Goal: Information Seeking & Learning: Learn about a topic

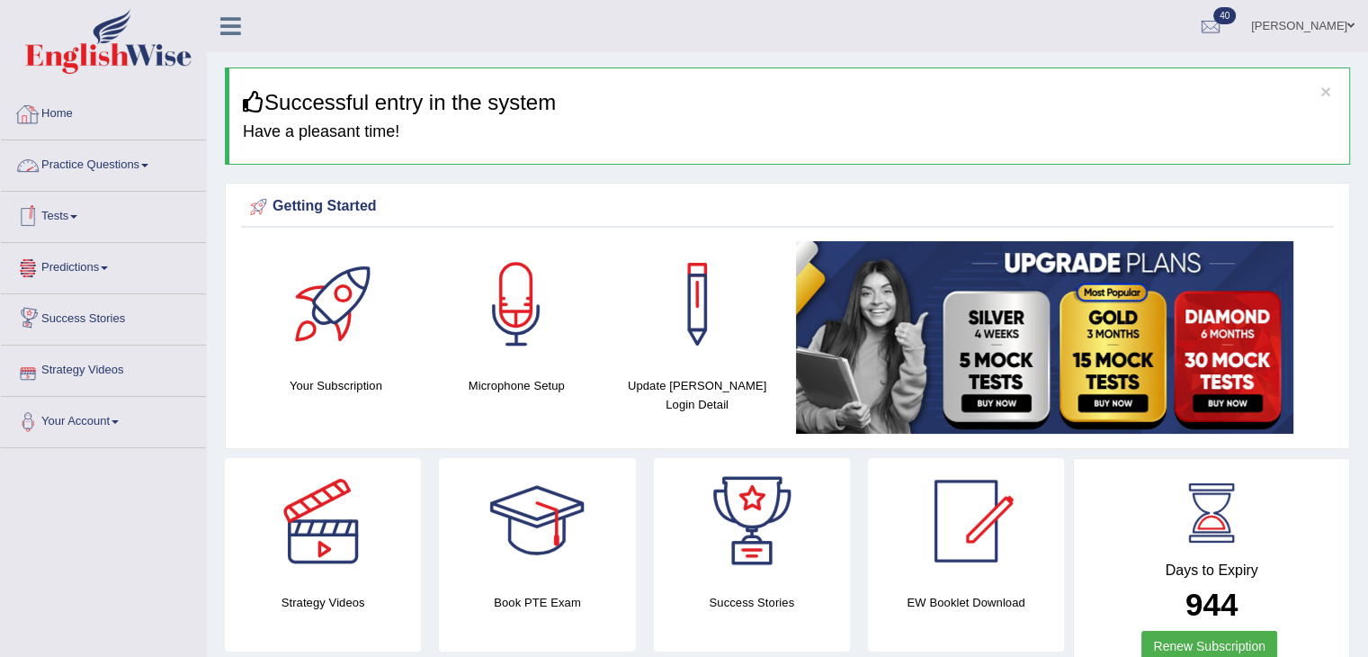
click at [57, 112] on link "Home" at bounding box center [103, 111] width 205 height 45
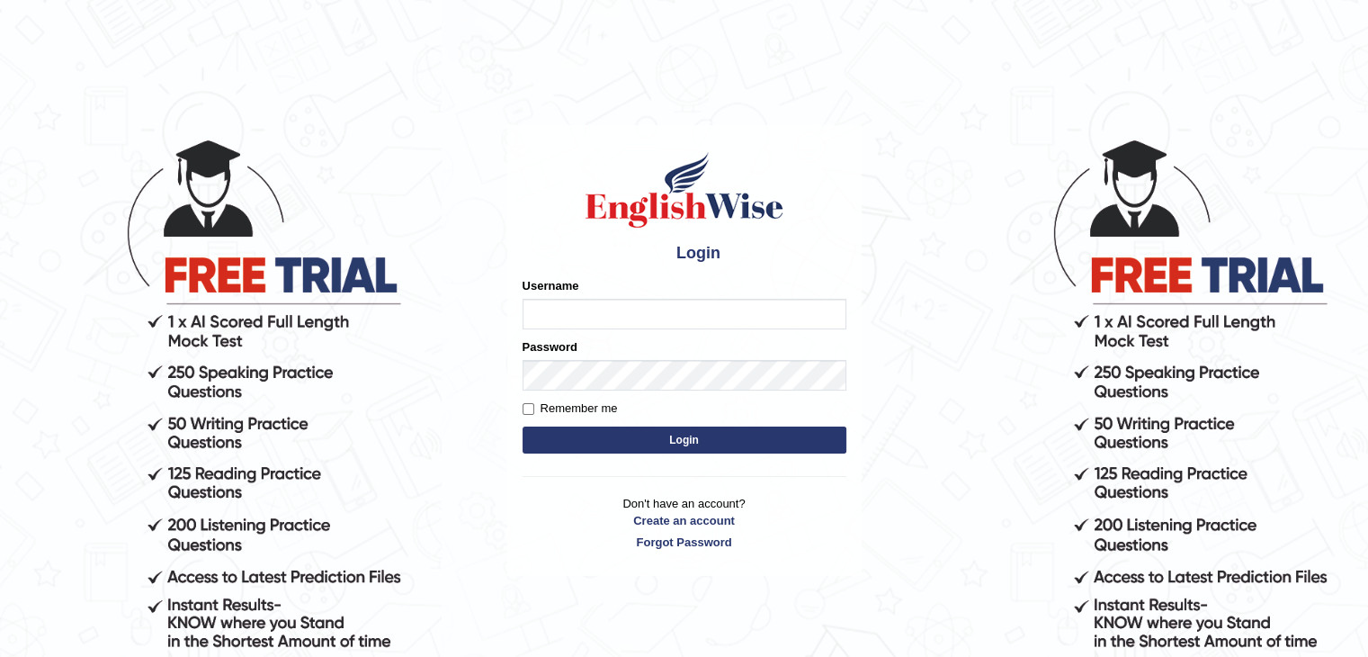
type input "alihasan"
click at [729, 295] on div "Username alihasan" at bounding box center [685, 303] width 324 height 52
click at [667, 439] on button "Login" at bounding box center [685, 439] width 324 height 27
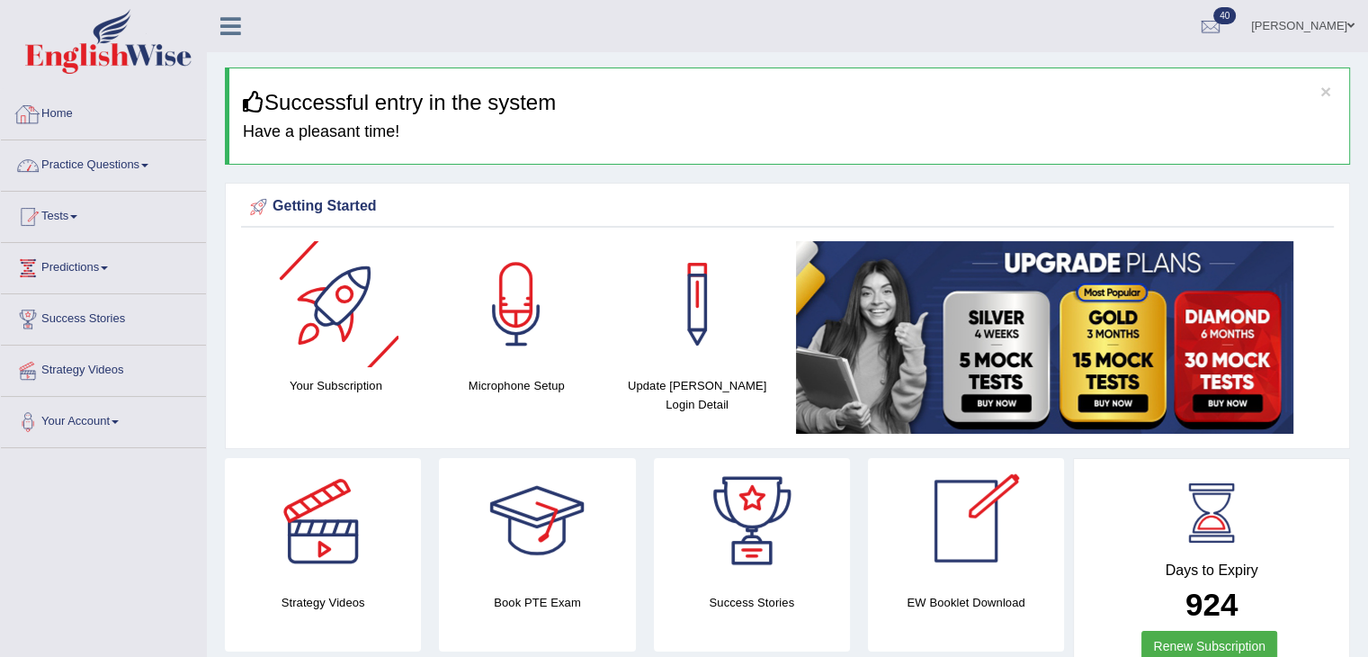
click at [86, 157] on link "Practice Questions" at bounding box center [103, 162] width 205 height 45
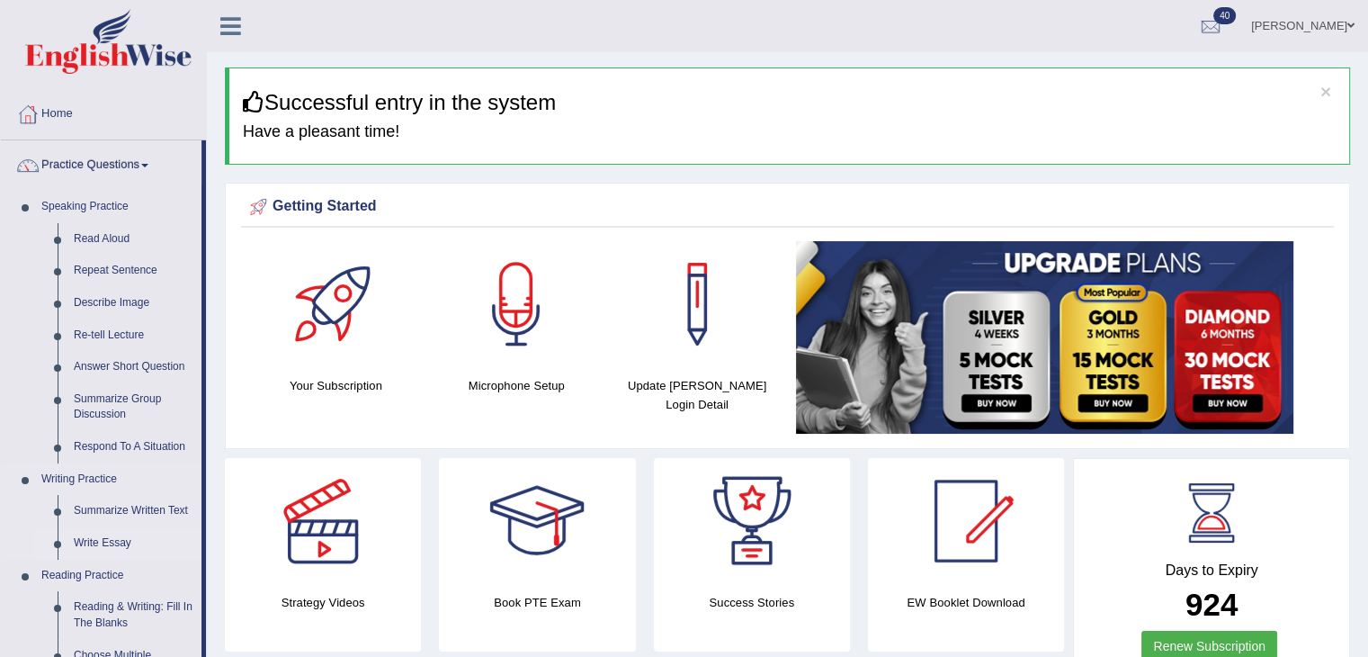
click at [108, 541] on link "Write Essay" at bounding box center [134, 543] width 136 height 32
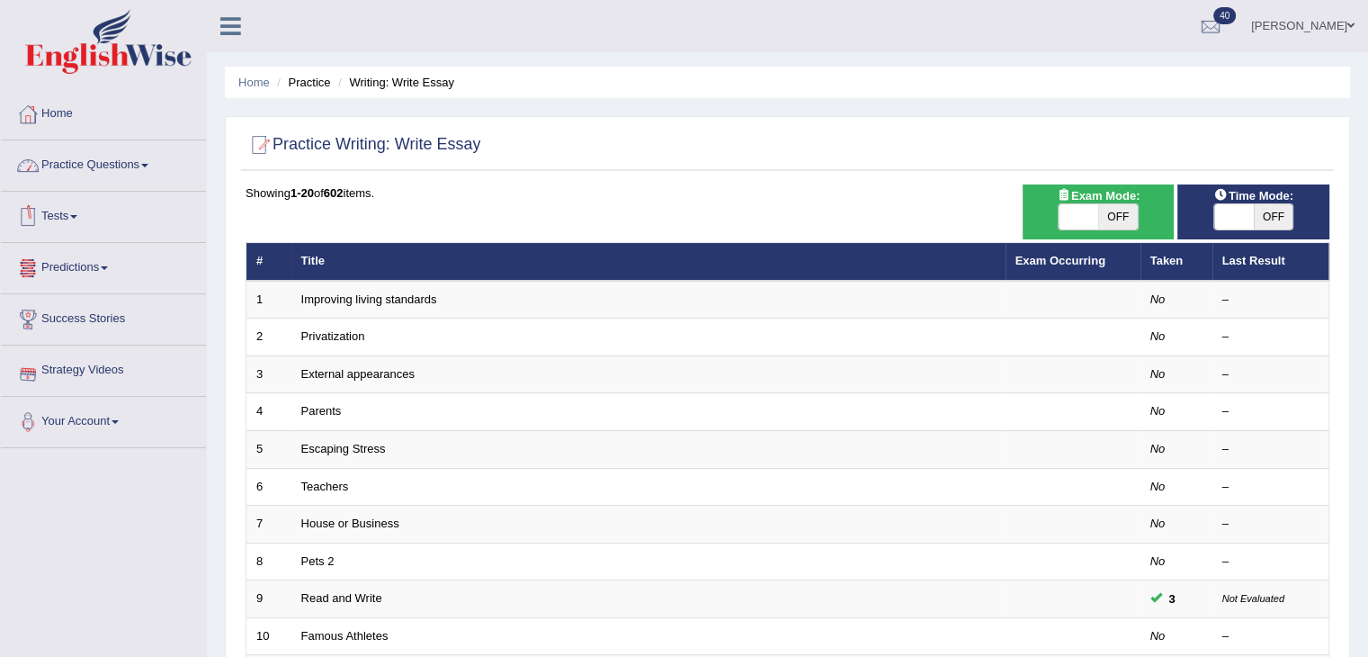
click at [86, 154] on link "Practice Questions" at bounding box center [103, 162] width 205 height 45
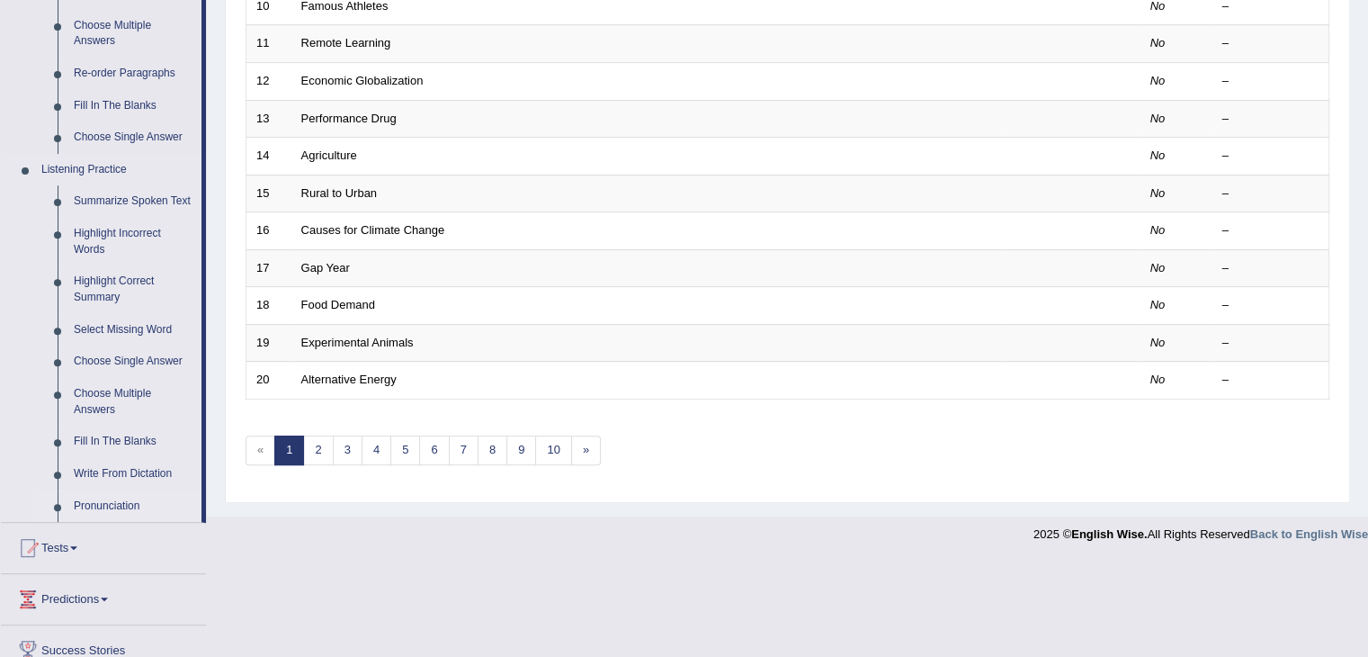
scroll to position [720, 0]
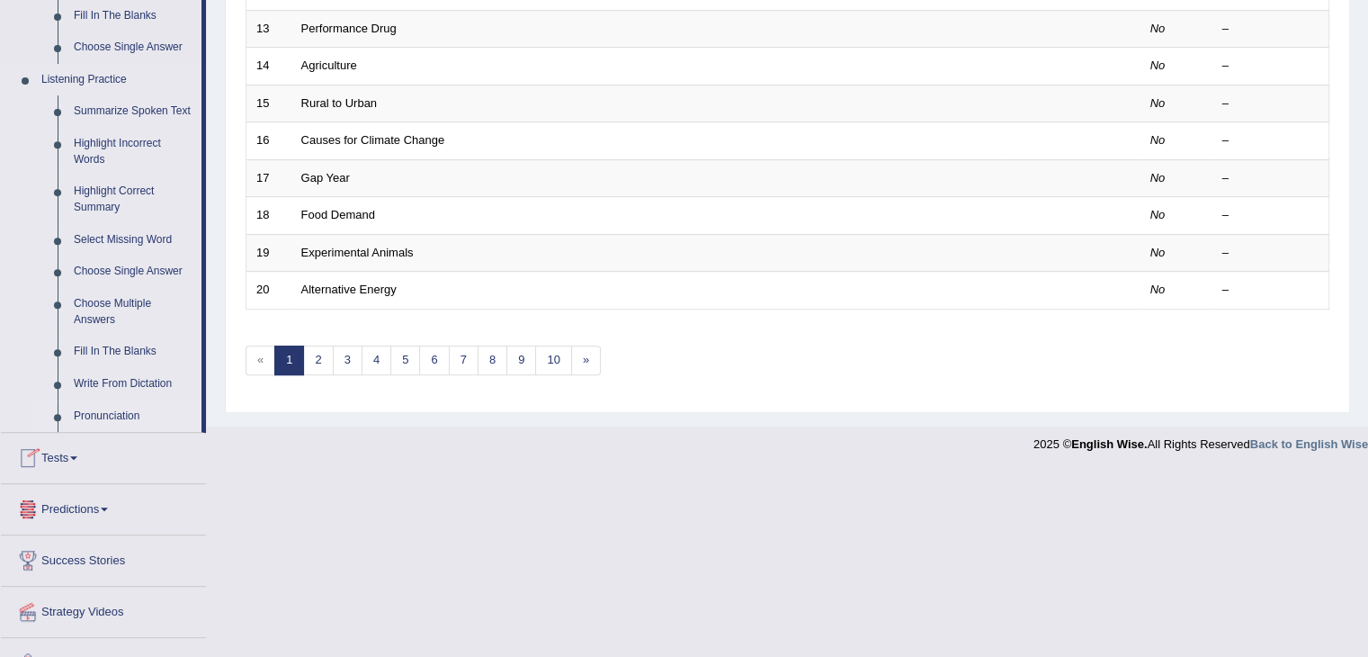
click at [105, 416] on link "Pronunciation" at bounding box center [134, 416] width 136 height 32
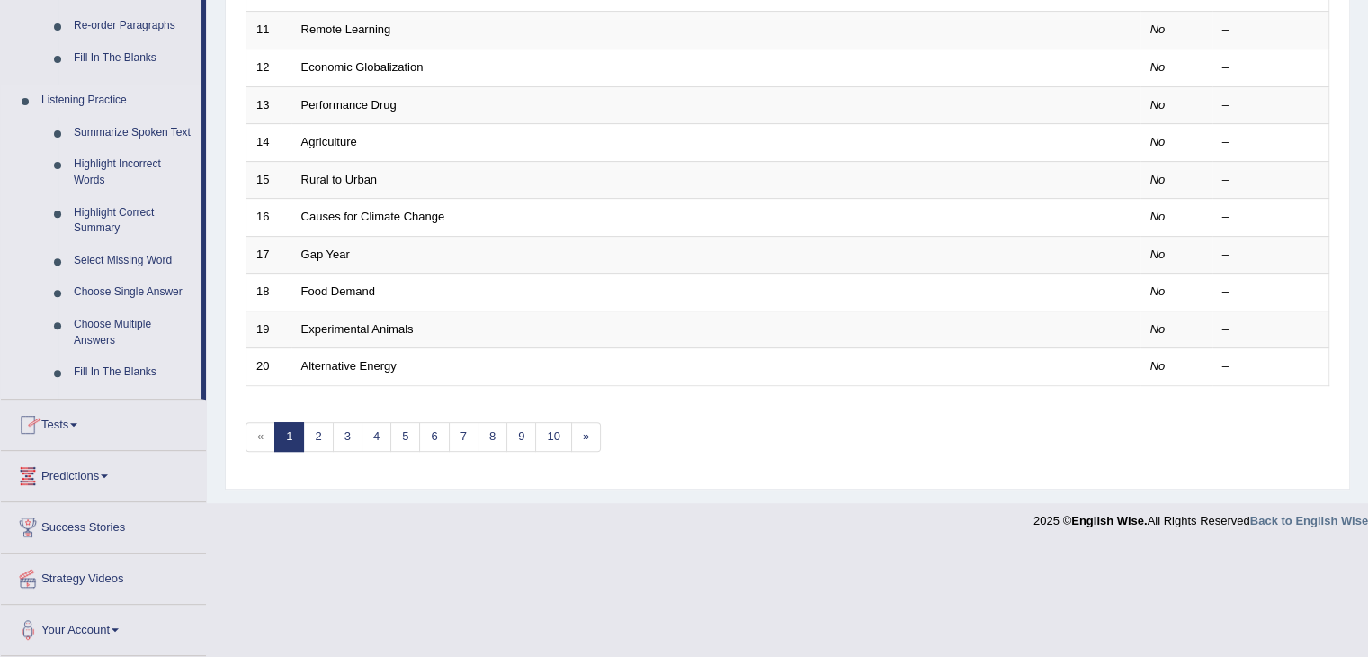
scroll to position [470, 0]
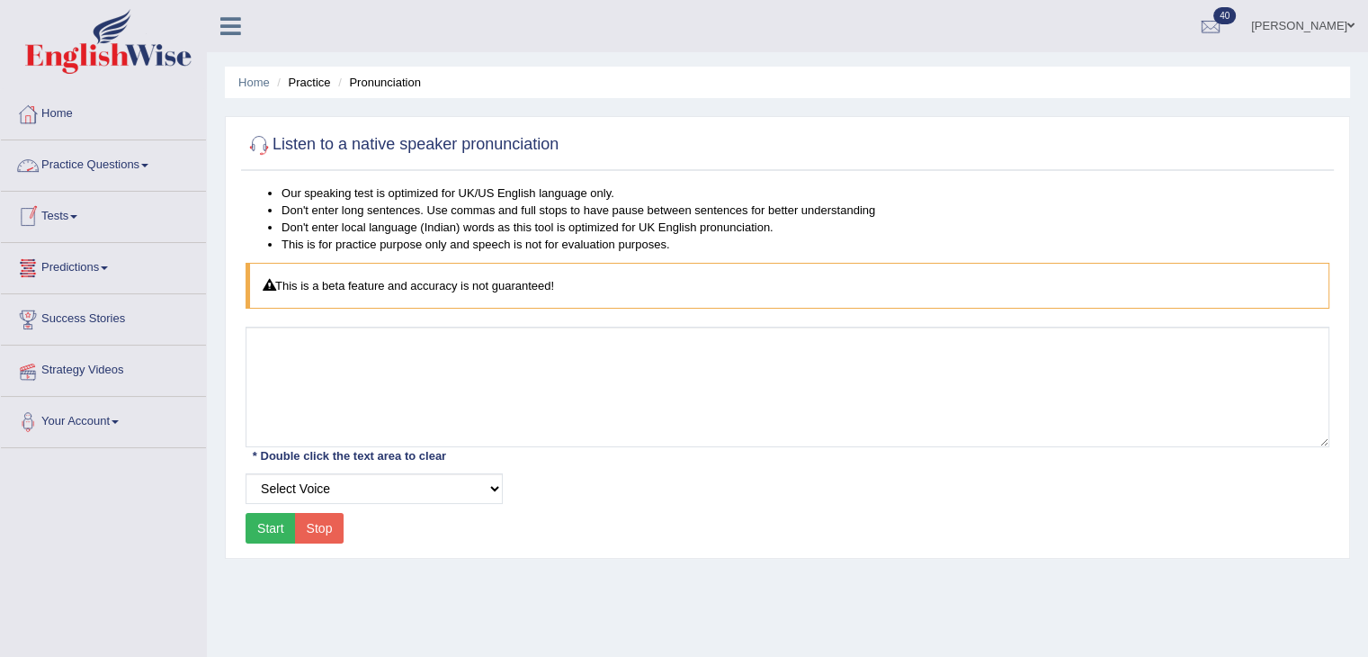
click at [130, 170] on link "Practice Questions" at bounding box center [103, 162] width 205 height 45
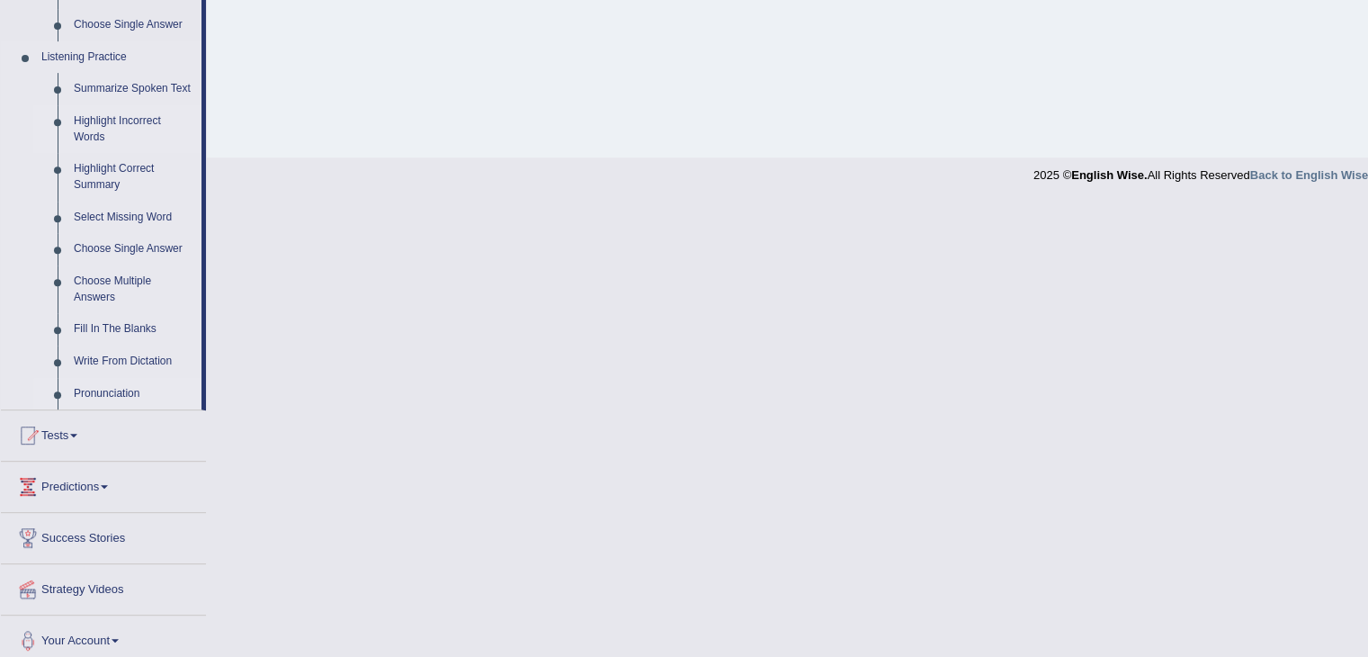
scroll to position [752, 0]
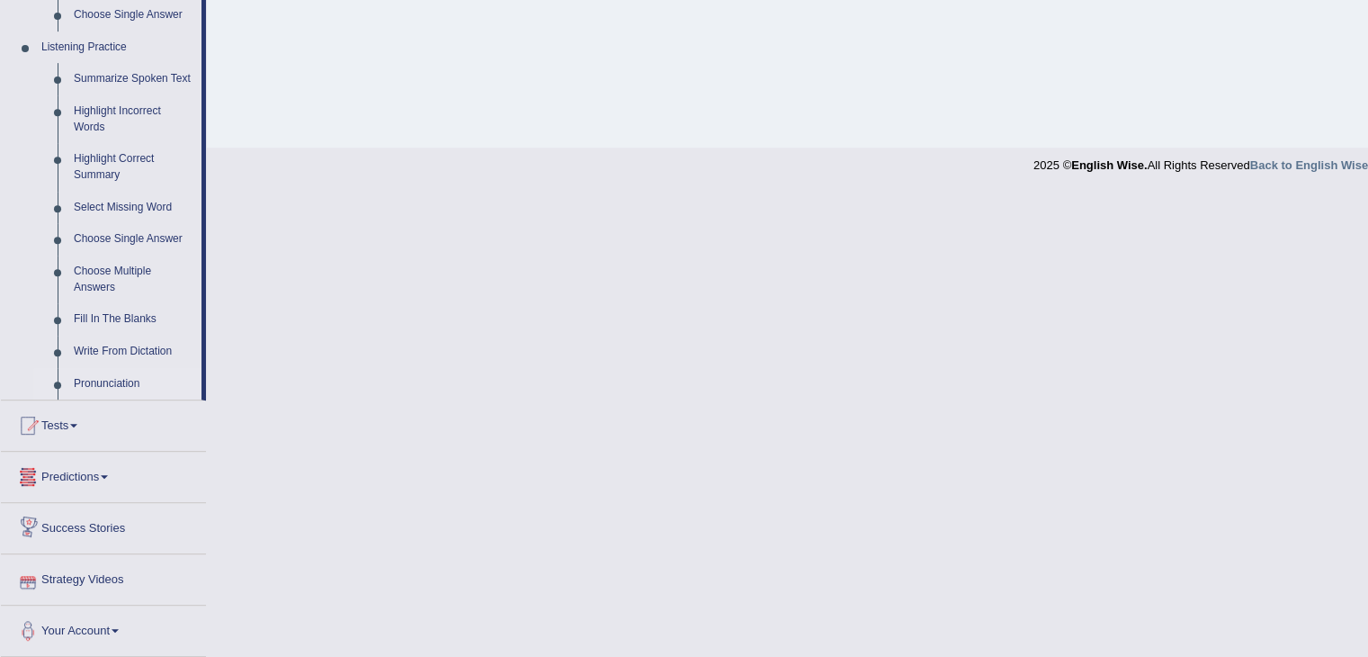
click at [76, 476] on link "Predictions" at bounding box center [103, 474] width 205 height 45
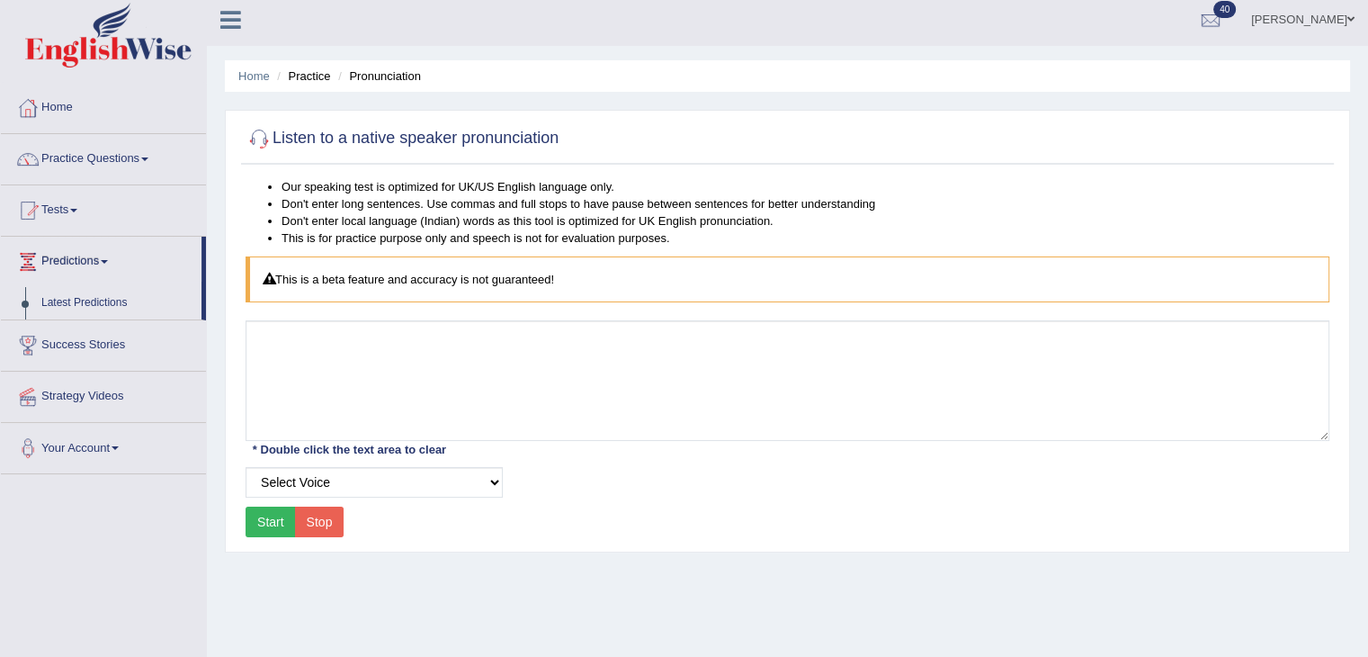
scroll to position [0, 0]
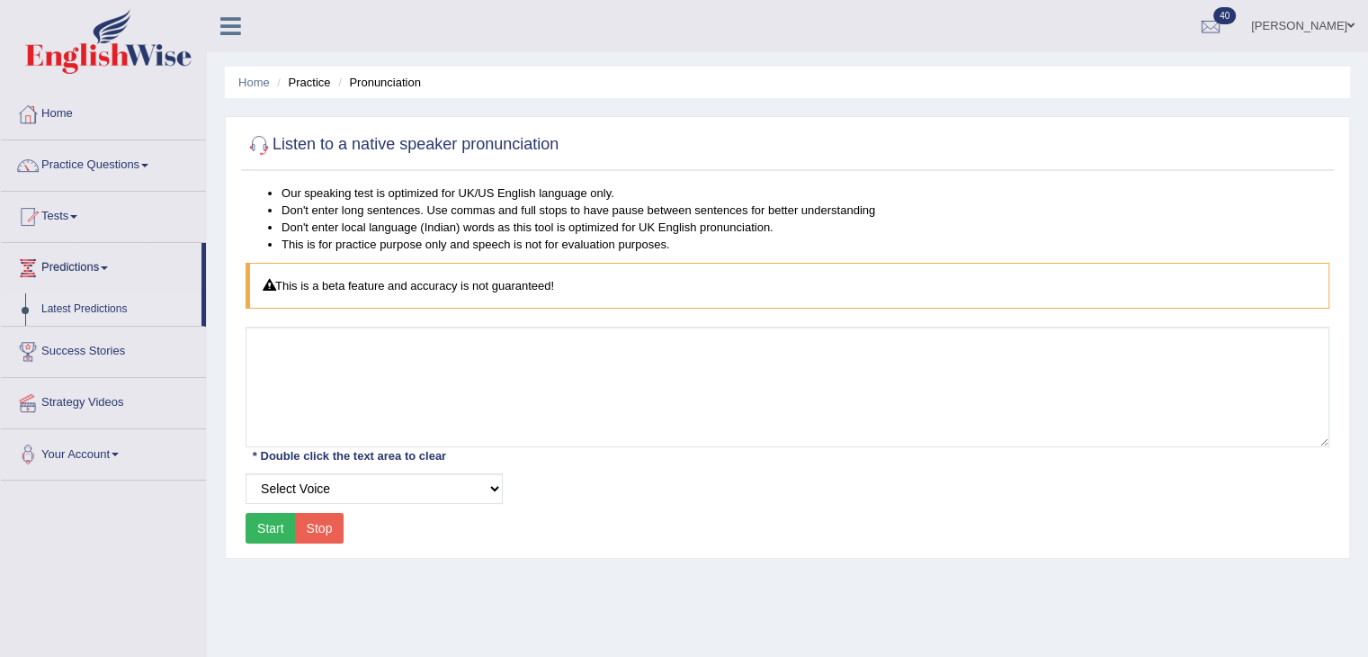
click at [110, 307] on link "Latest Predictions" at bounding box center [117, 309] width 168 height 32
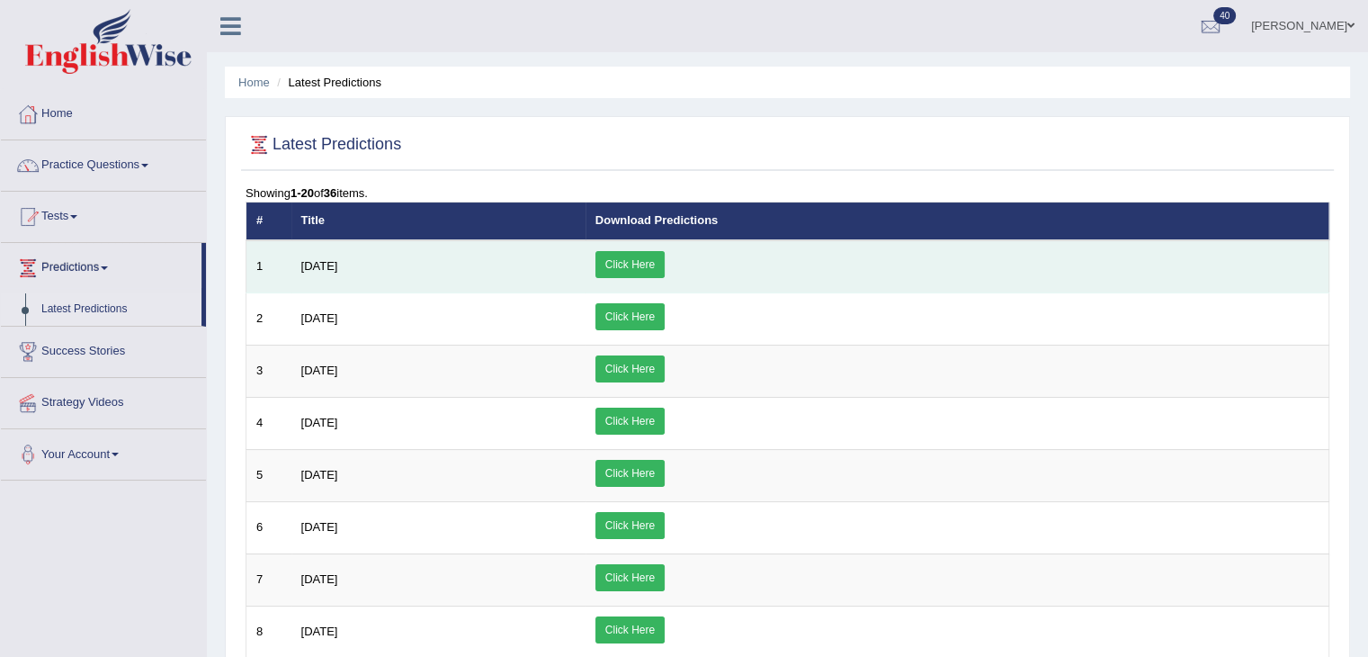
click at [665, 262] on link "Click Here" at bounding box center [630, 264] width 69 height 27
